Goal: Register for event/course

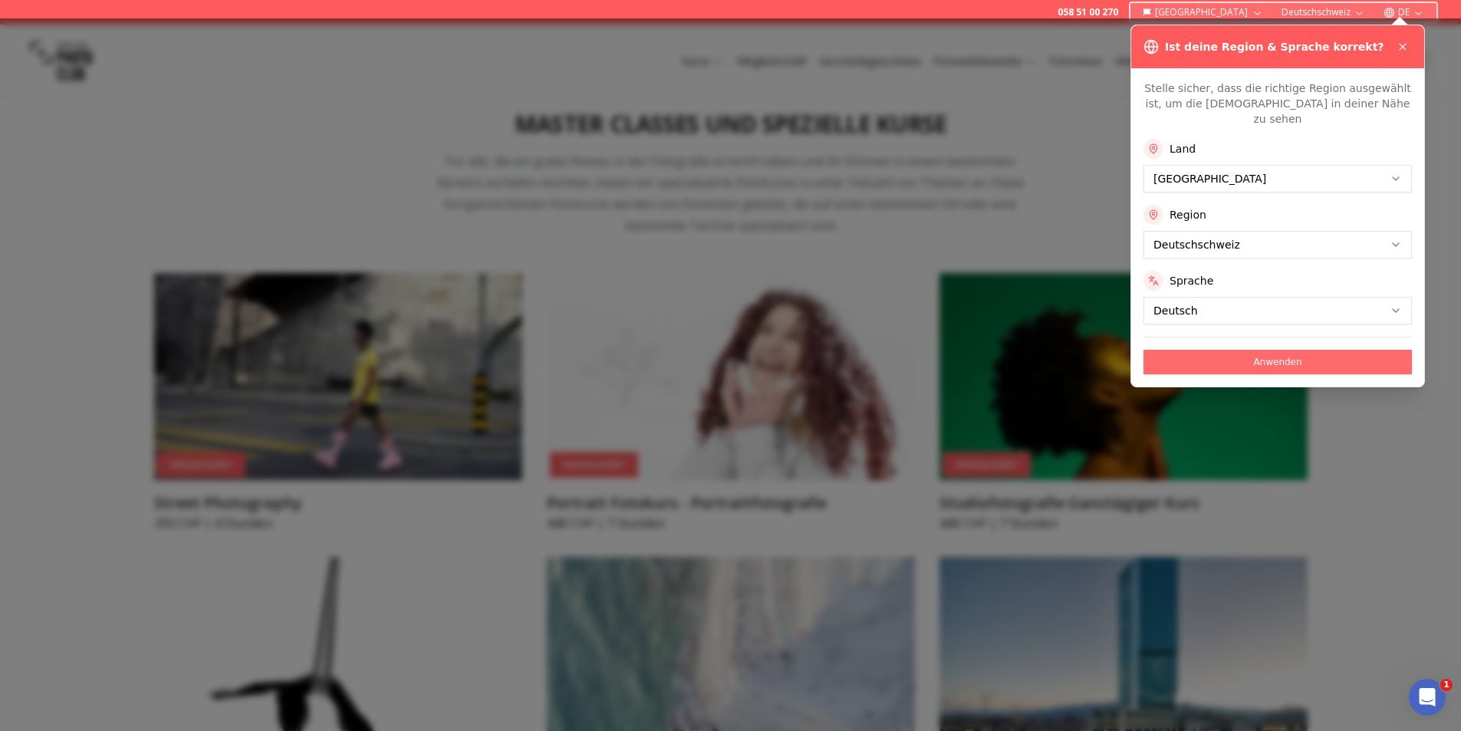
click at [1244, 350] on button "Anwenden" at bounding box center [1277, 362] width 268 height 25
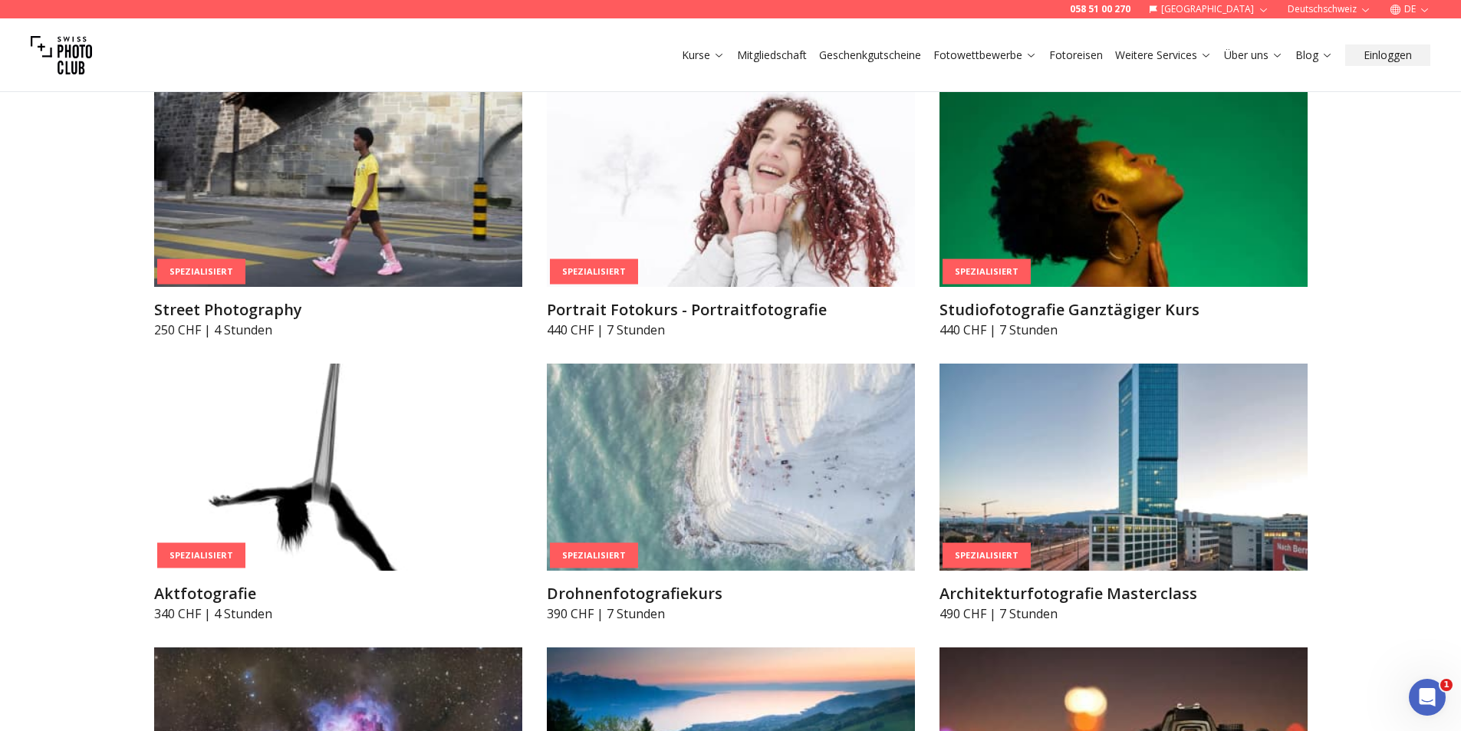
scroll to position [3480, 0]
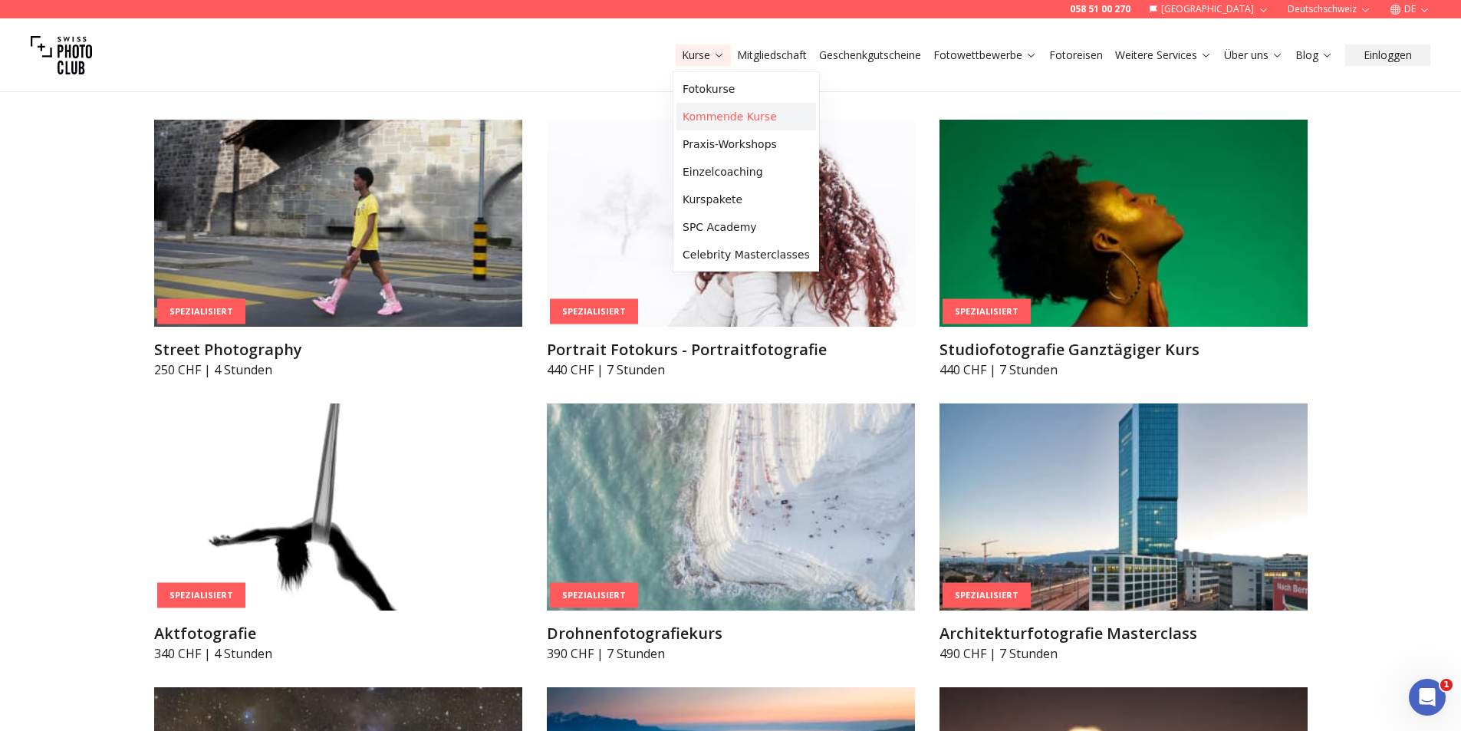
click at [688, 120] on link "Kommende Kurse" at bounding box center [746, 117] width 140 height 28
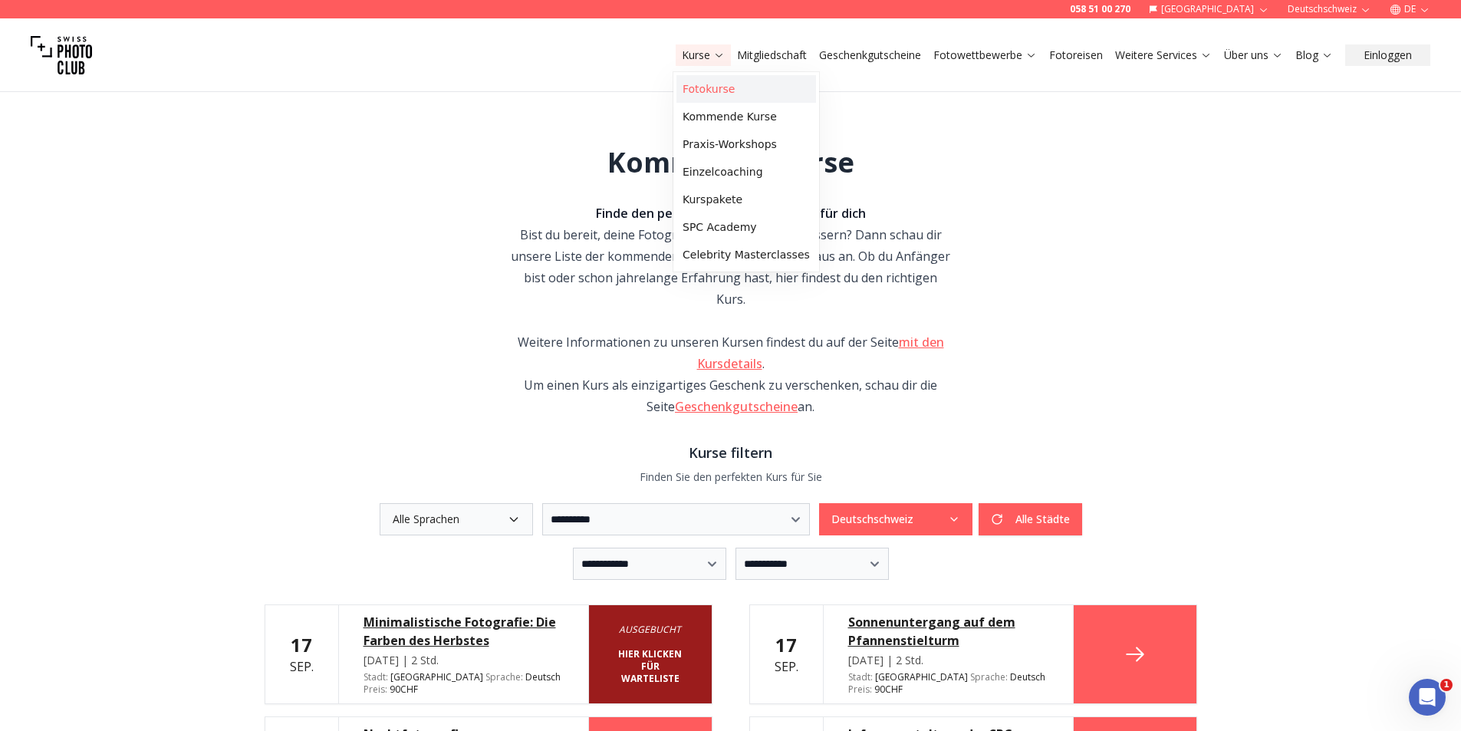
click at [694, 89] on link "Fotokurse" at bounding box center [746, 89] width 140 height 28
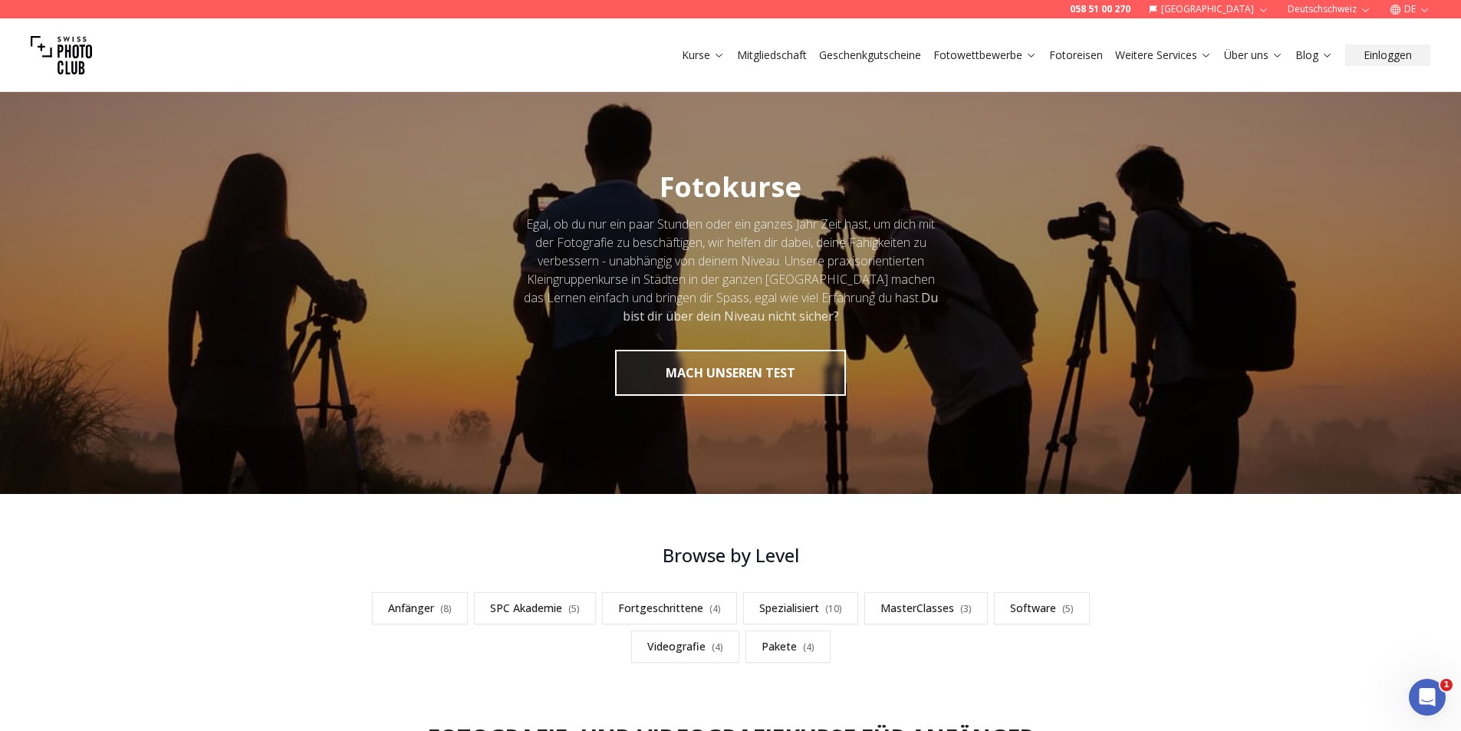
scroll to position [460, 0]
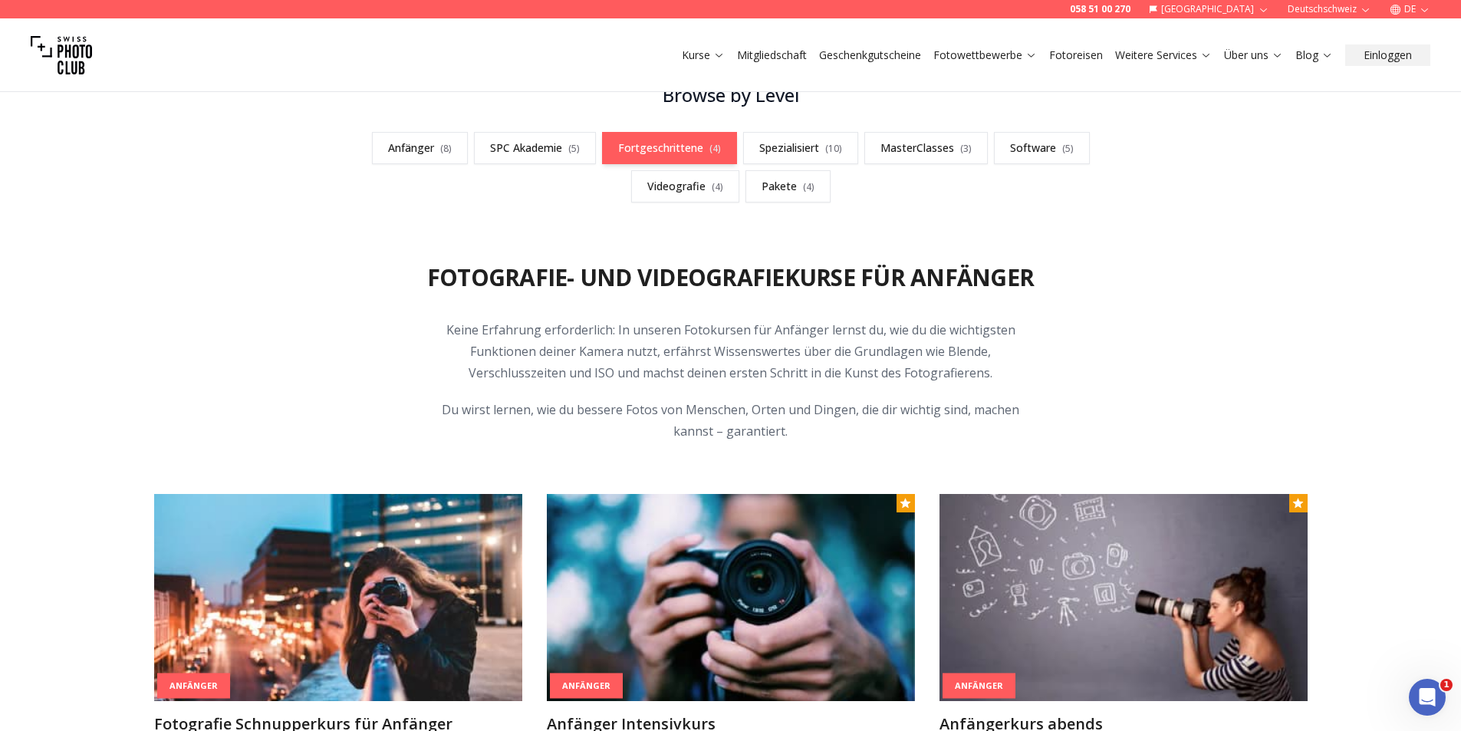
click at [669, 150] on link "Fortgeschrittene ( 4 )" at bounding box center [669, 148] width 135 height 32
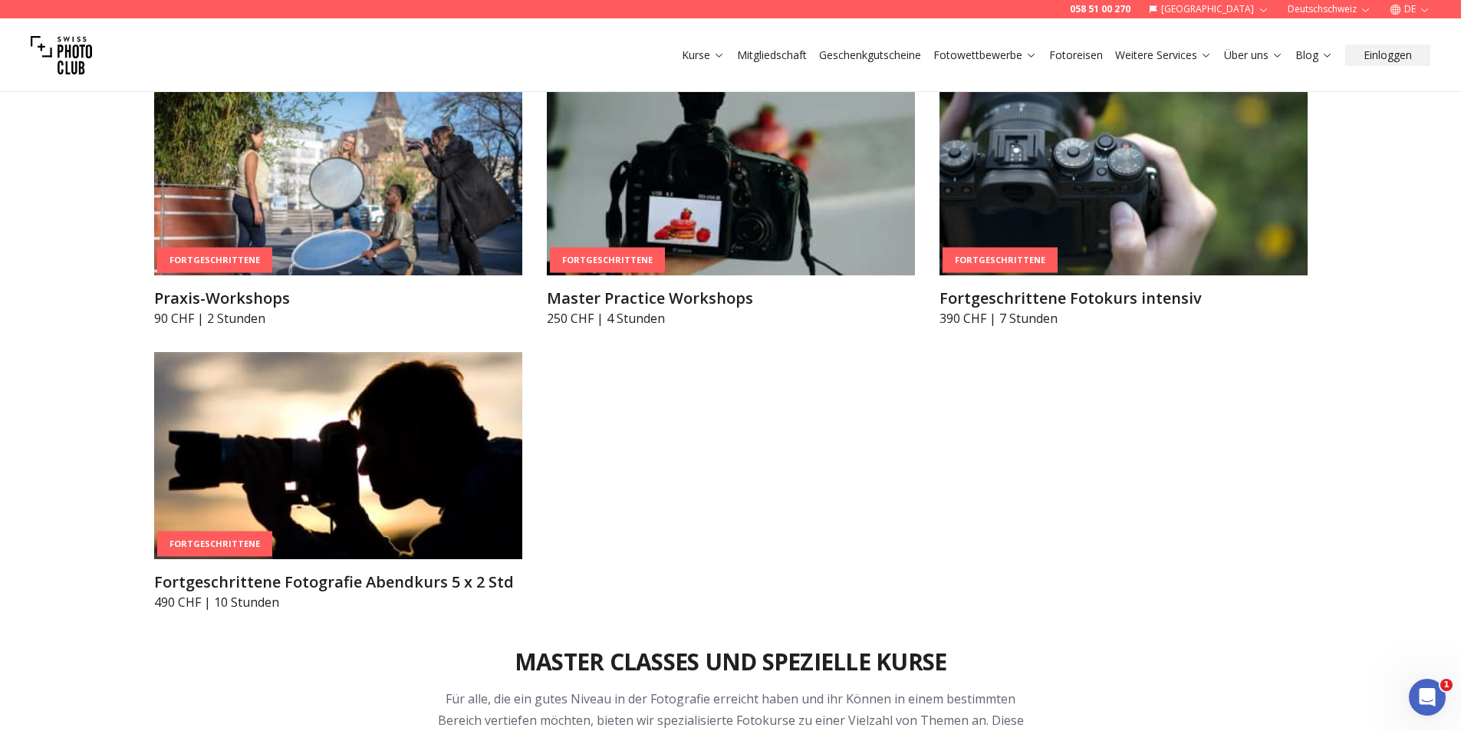
scroll to position [2824, 0]
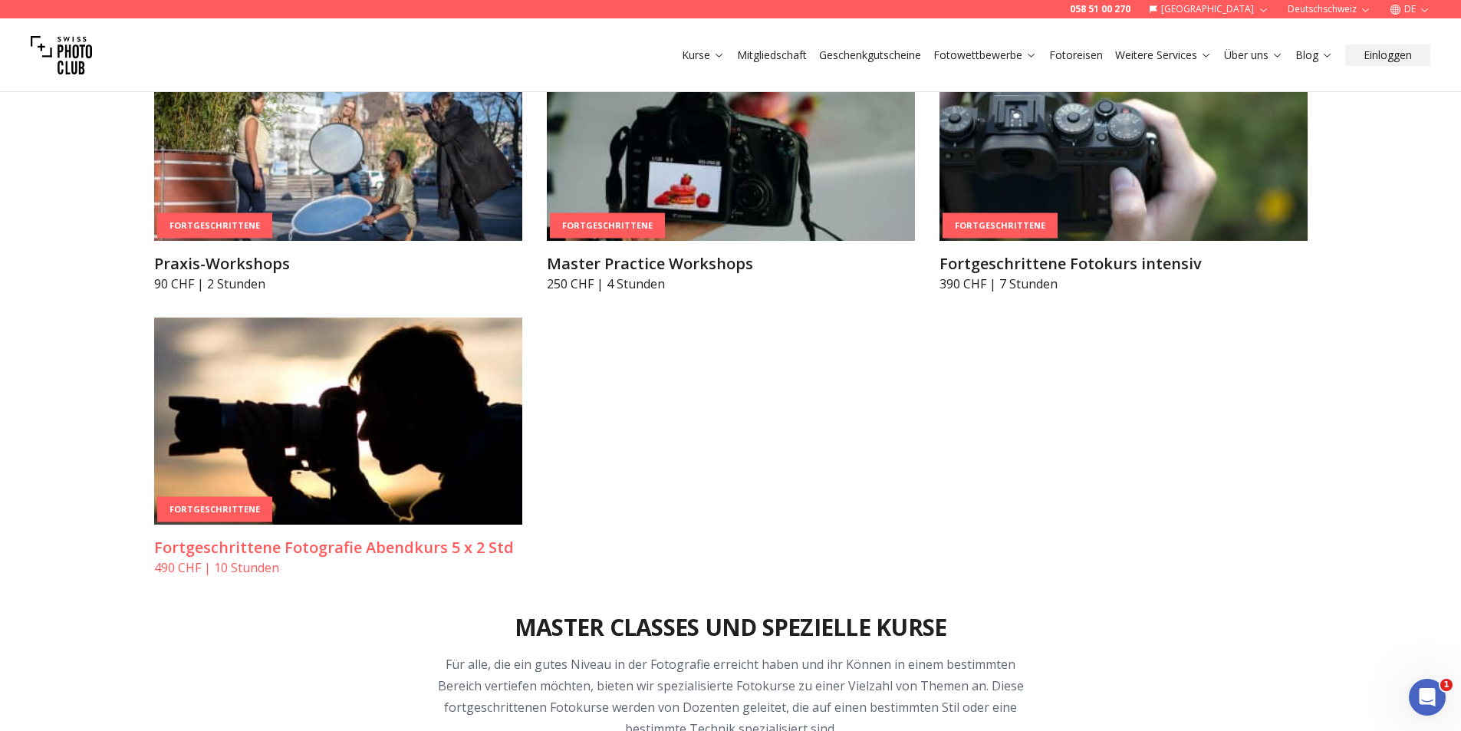
click at [372, 367] on img at bounding box center [338, 420] width 368 height 207
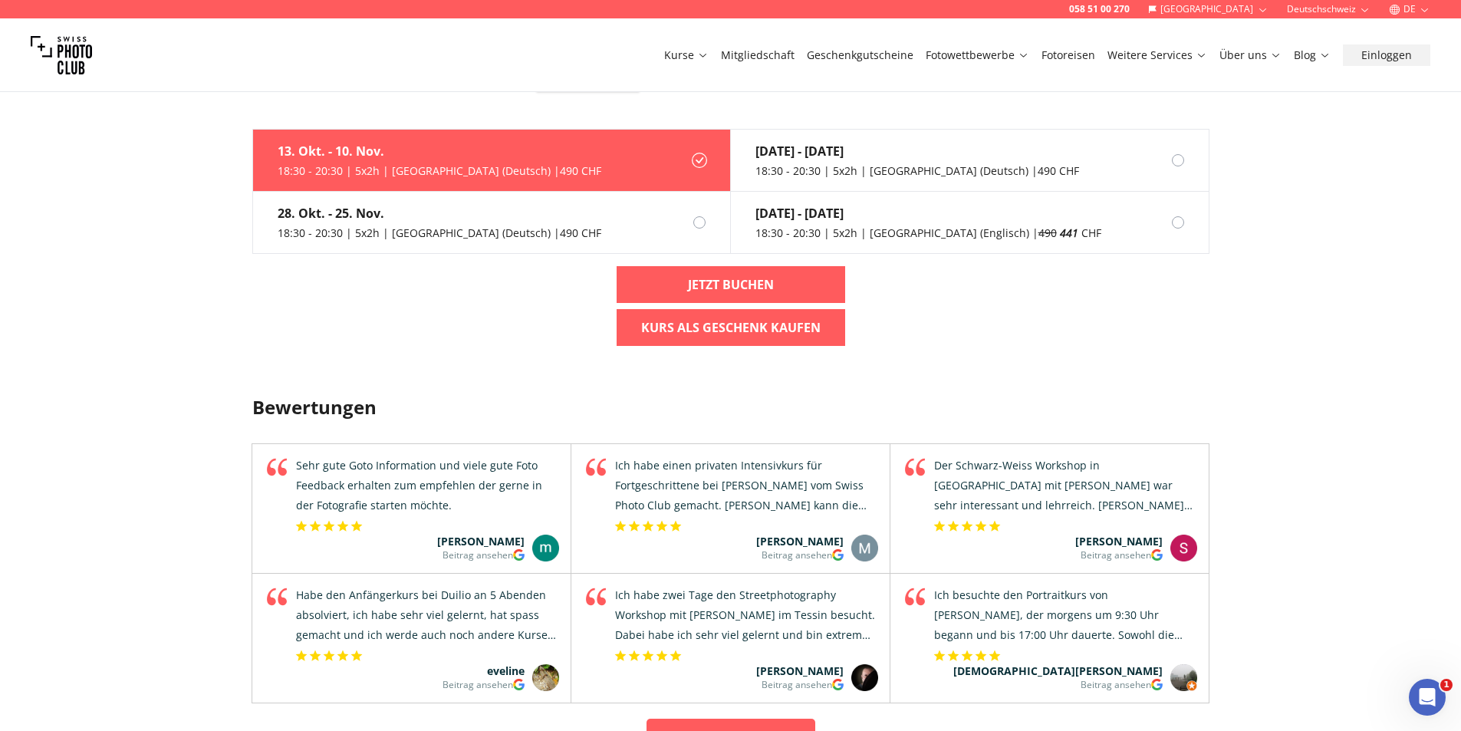
scroll to position [1534, 0]
